Goal: Use online tool/utility: Utilize a website feature to perform a specific function

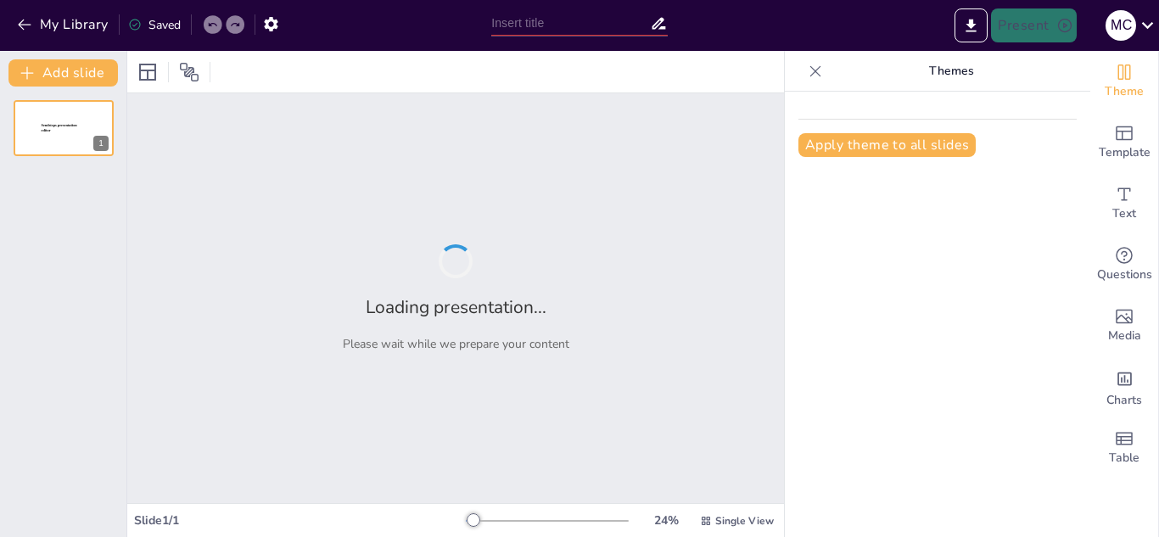
type input "Imported status.pptx"
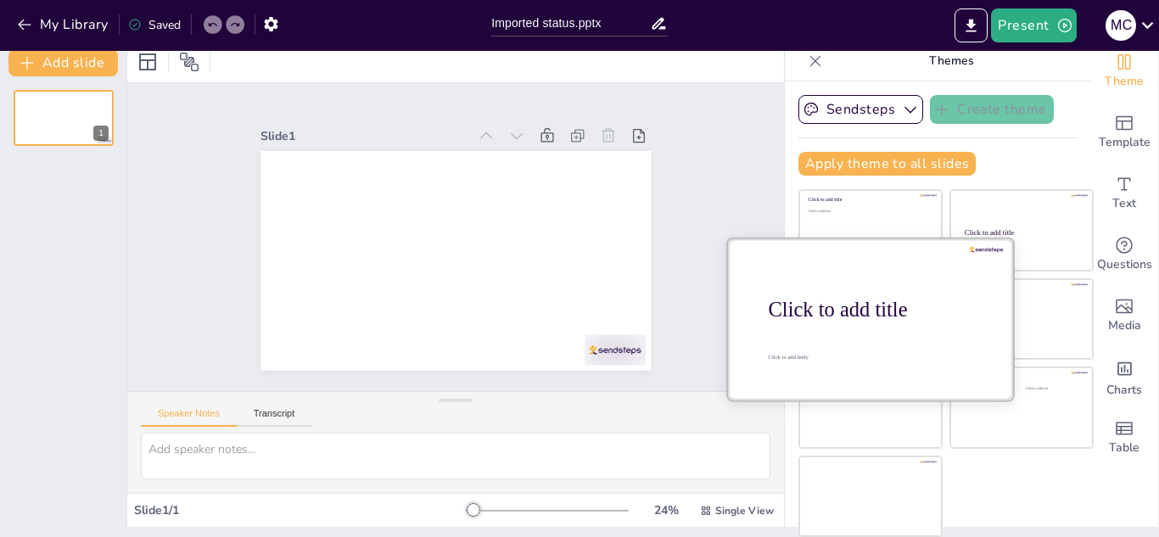
scroll to position [9, 0]
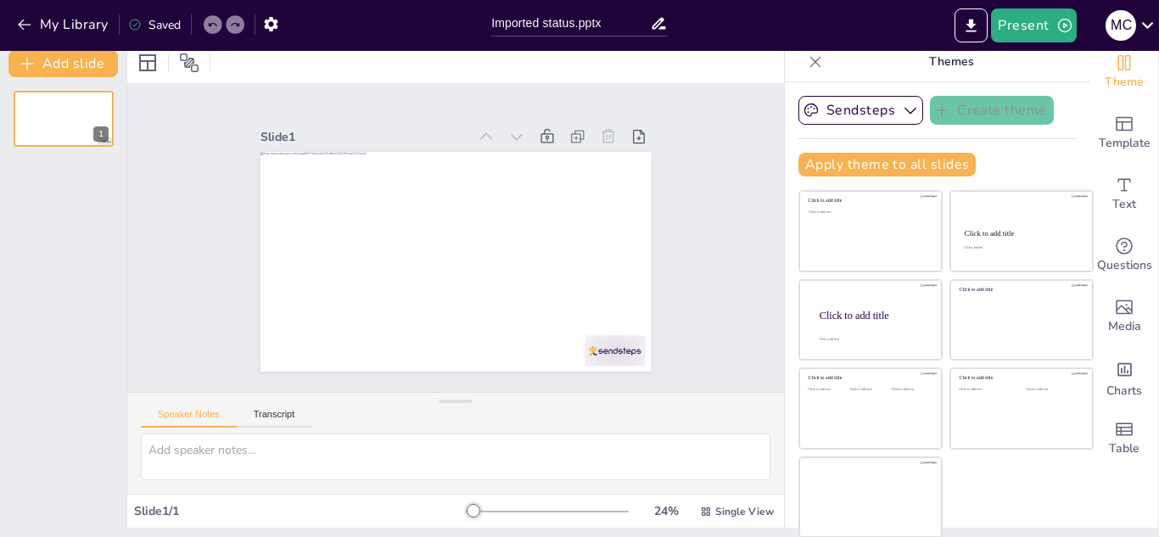
click at [527, 487] on div at bounding box center [455, 463] width 656 height 60
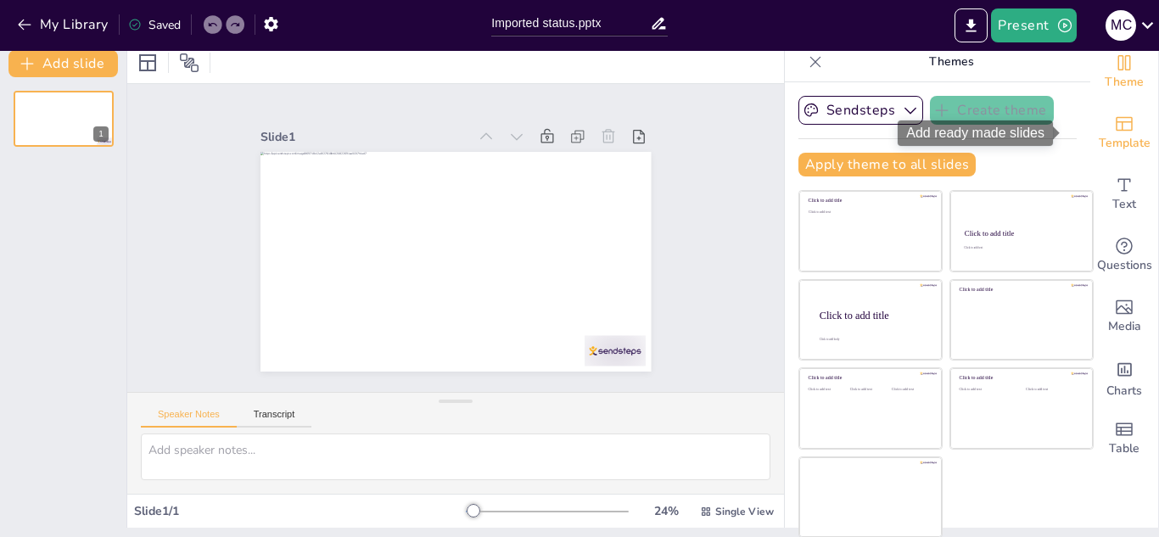
click at [1109, 134] on span "Template" at bounding box center [1124, 143] width 52 height 19
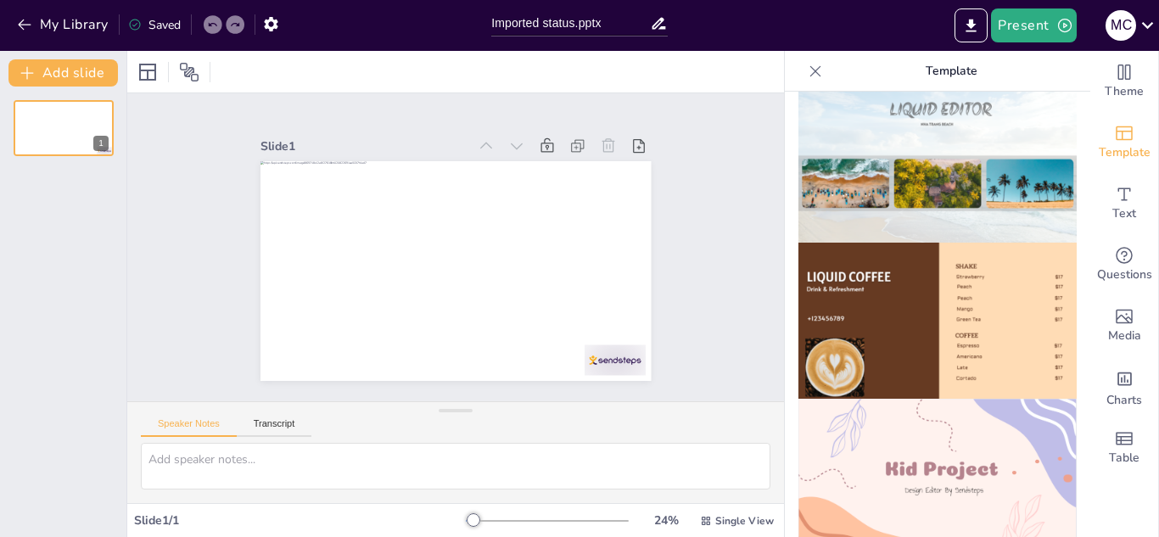
scroll to position [959, 0]
click at [974, 306] on img at bounding box center [937, 321] width 278 height 157
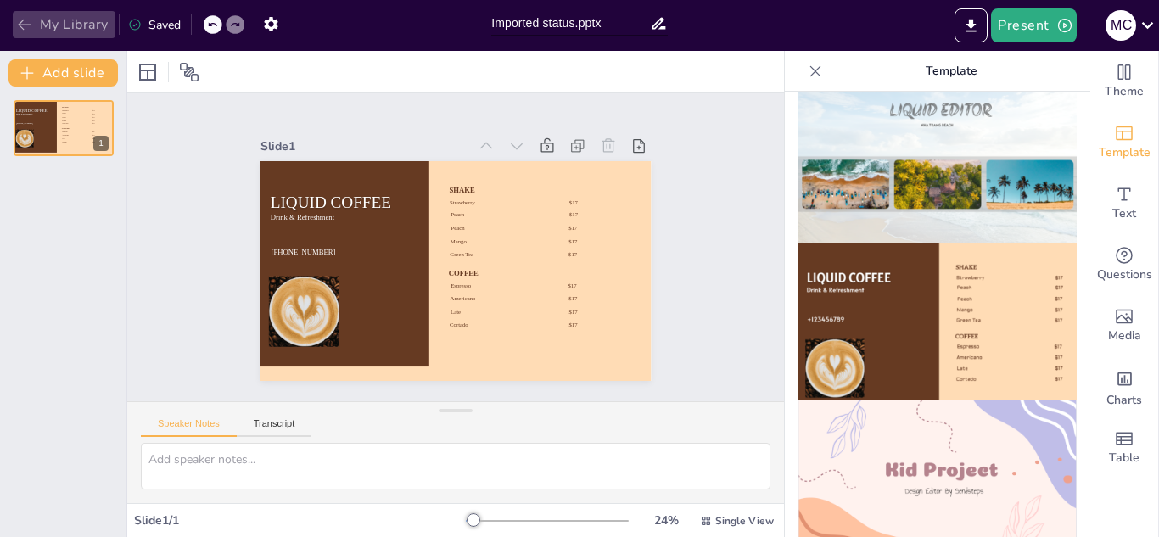
click at [15, 14] on button "My Library" at bounding box center [64, 24] width 103 height 27
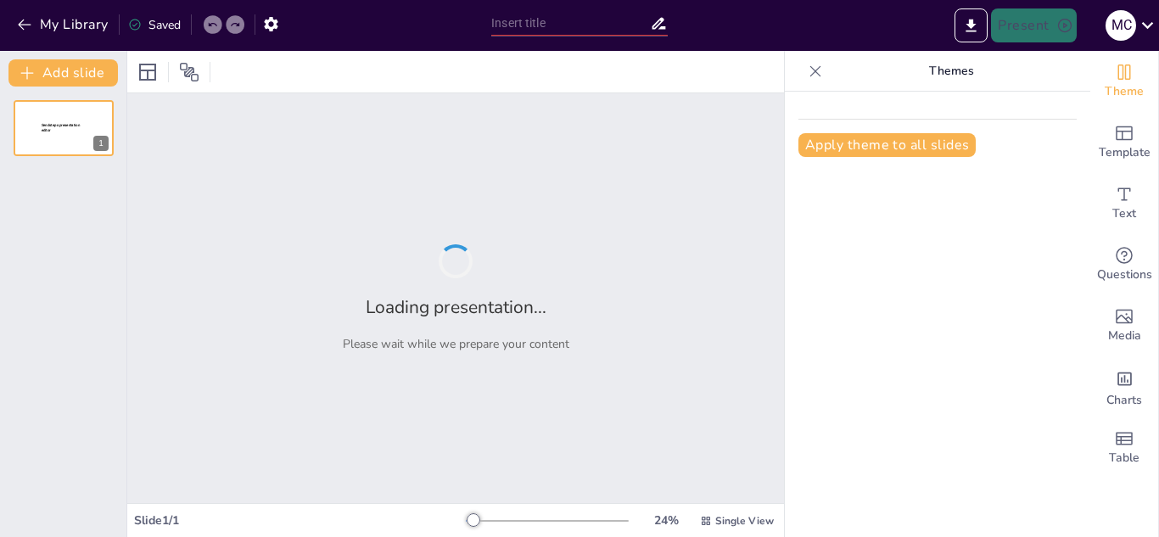
type input "Imported status.pptx"
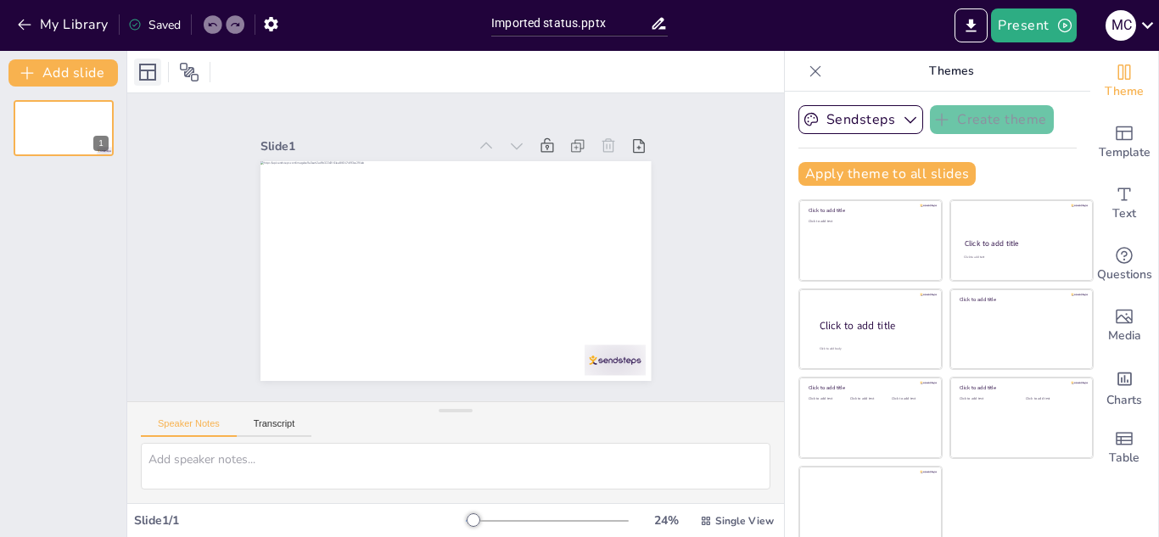
click at [154, 75] on icon at bounding box center [147, 72] width 17 height 17
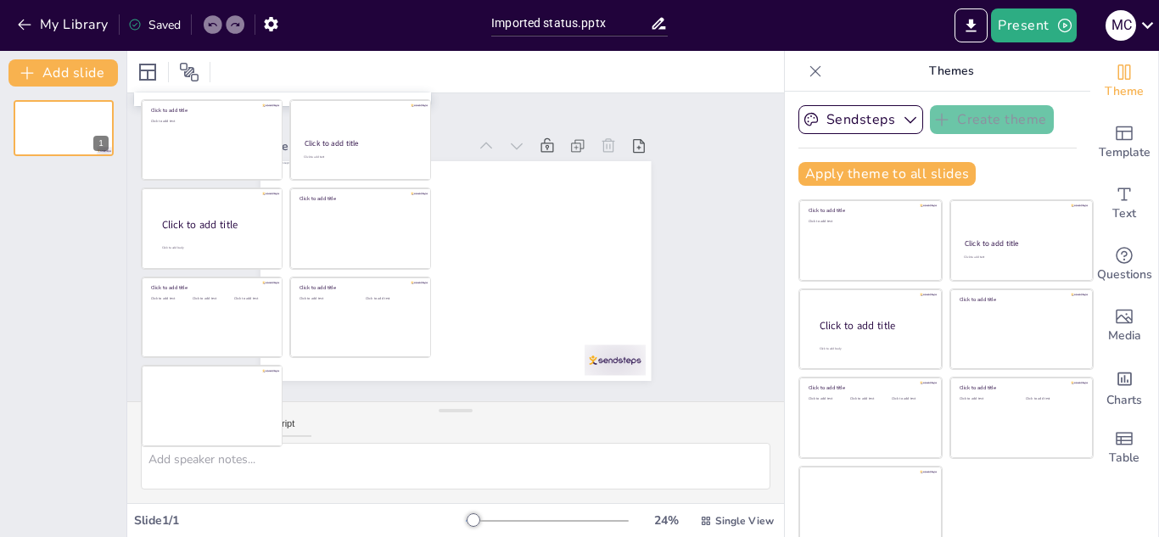
click at [646, 185] on div "Slide 1" at bounding box center [455, 247] width 511 height 316
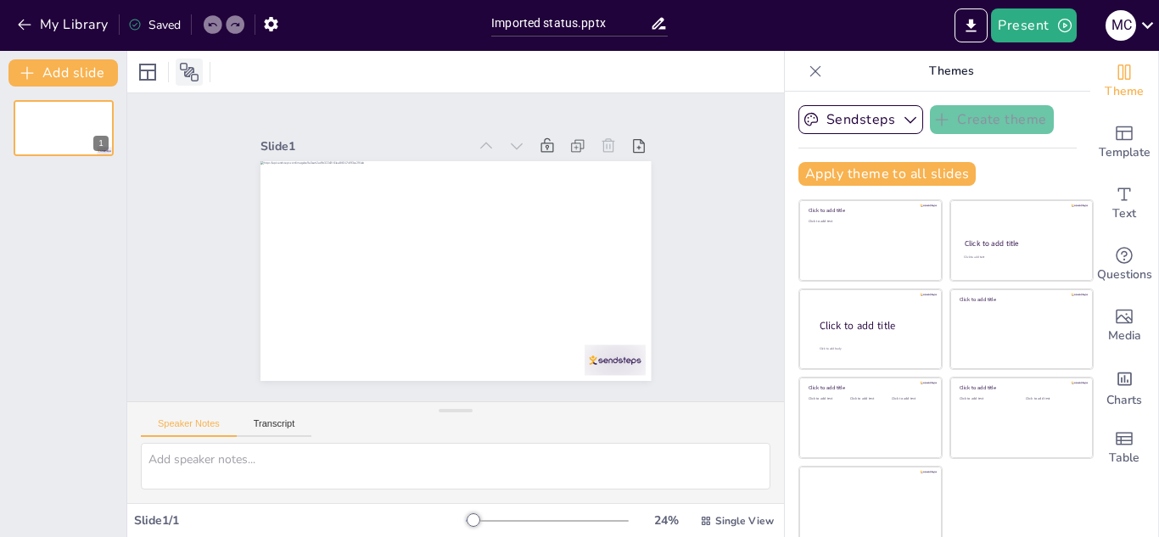
click at [187, 71] on icon at bounding box center [189, 72] width 19 height 19
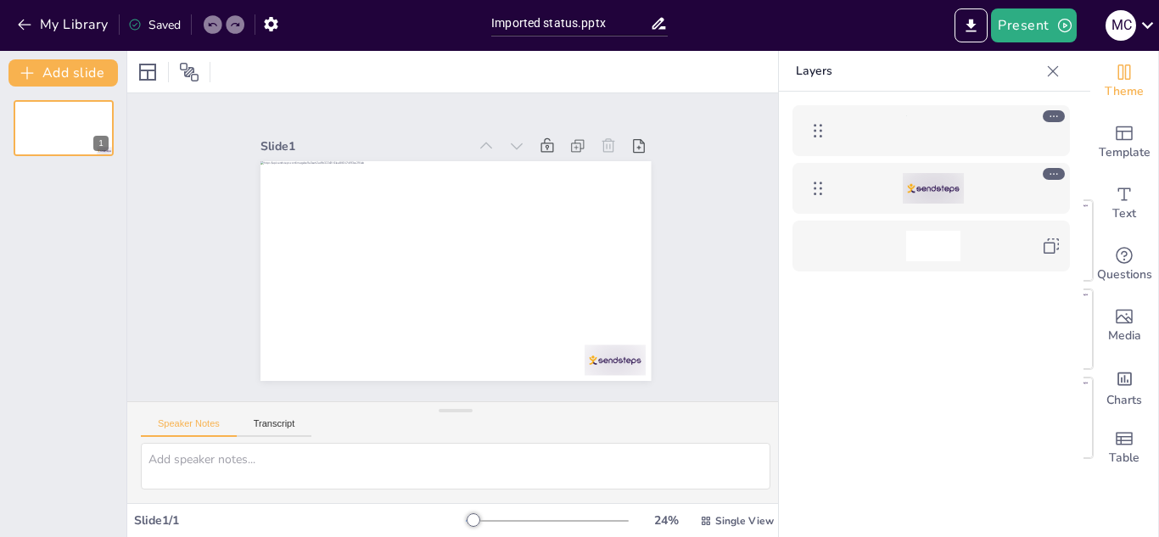
click at [1048, 117] on icon at bounding box center [1053, 116] width 12 height 12
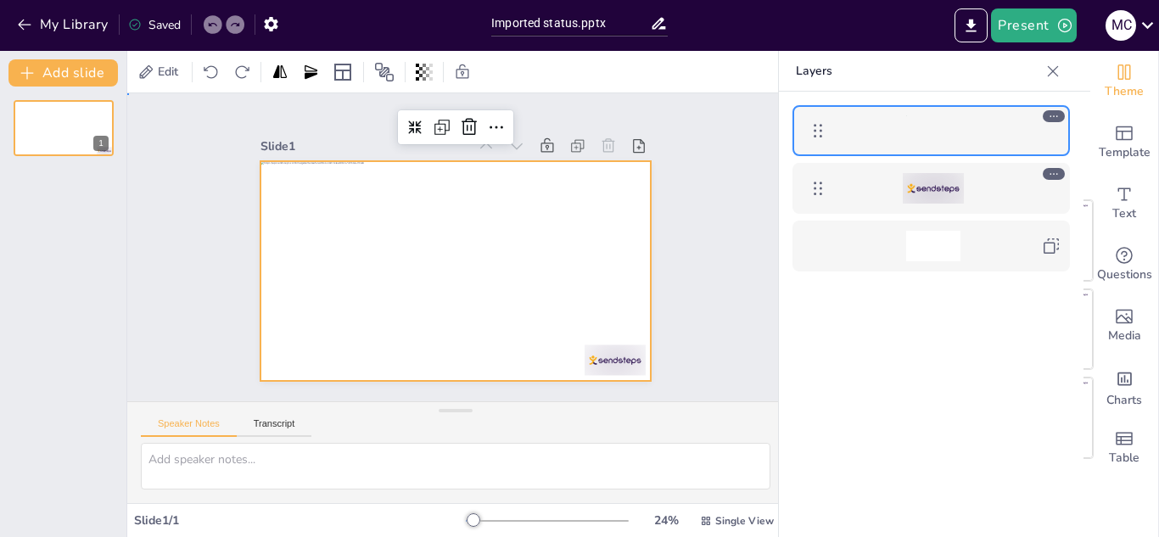
click at [690, 241] on div "Slide 1" at bounding box center [455, 247] width 685 height 375
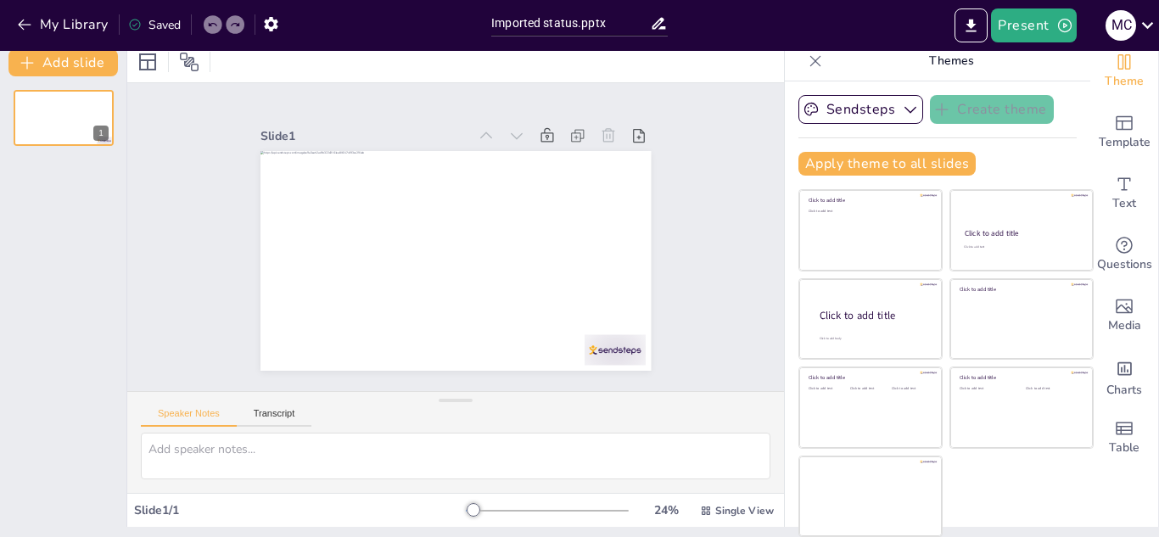
scroll to position [10, 0]
click at [265, 402] on div "Speaker Notes Transcript" at bounding box center [455, 412] width 656 height 41
click at [278, 416] on button "Transcript" at bounding box center [274, 417] width 75 height 19
click at [223, 416] on button "Speaker Notes" at bounding box center [189, 417] width 96 height 19
click at [1033, 31] on button "Present" at bounding box center [1033, 25] width 85 height 34
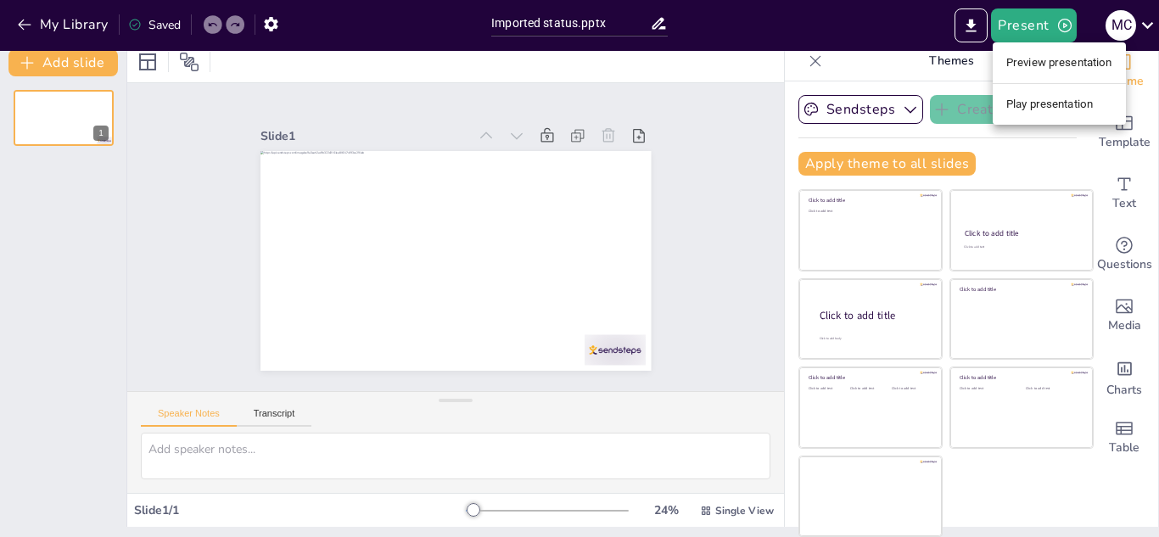
click at [1098, 322] on div at bounding box center [579, 268] width 1159 height 537
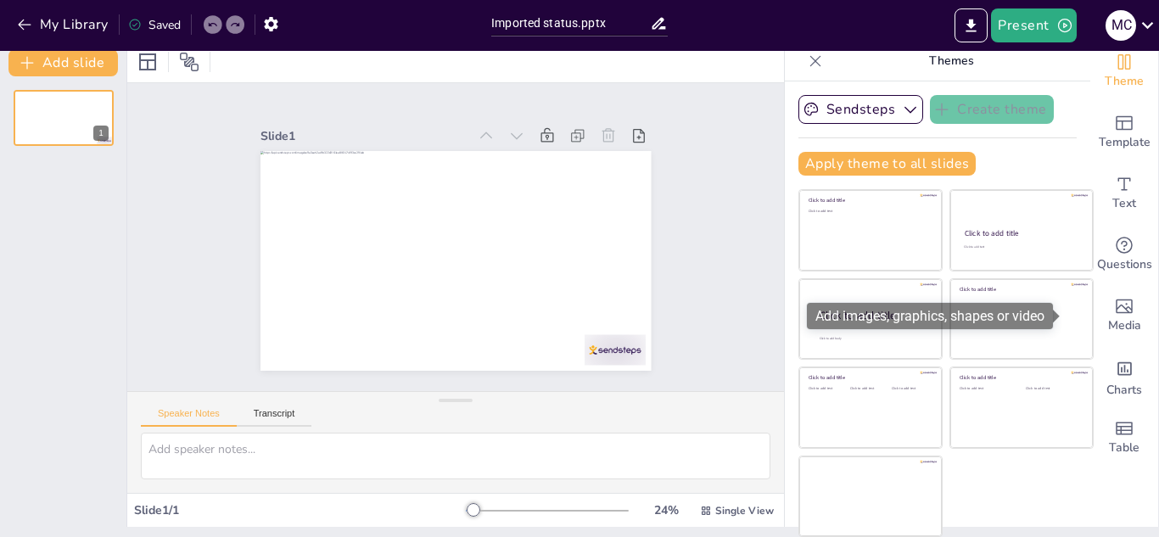
click at [1108, 322] on span "Media" at bounding box center [1124, 325] width 33 height 19
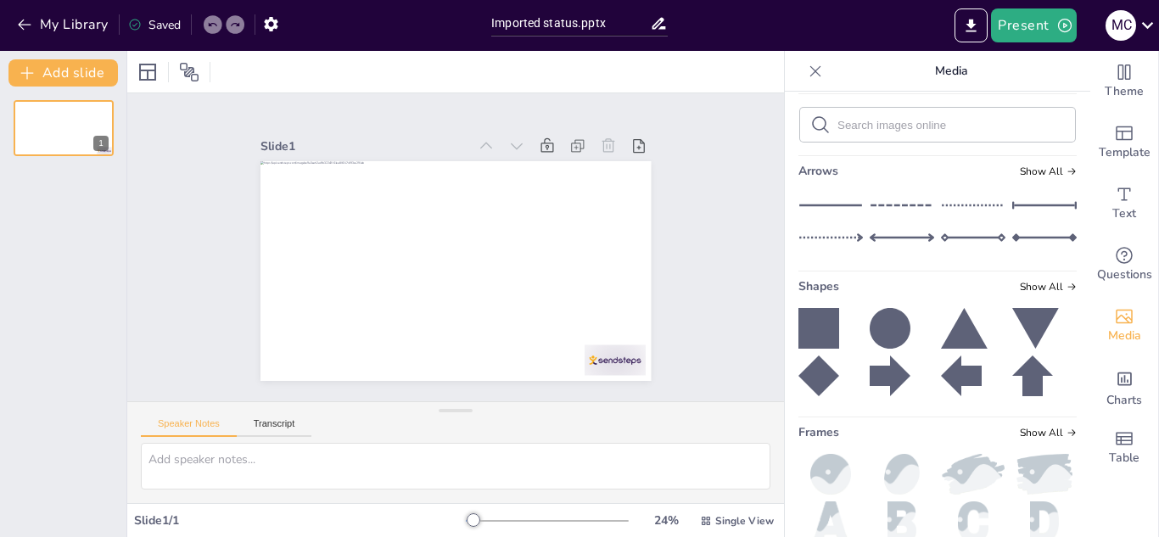
scroll to position [0, 0]
